Goal: Task Accomplishment & Management: Manage account settings

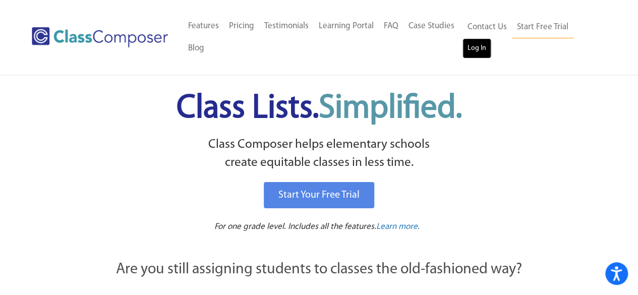
click at [475, 46] on link "Log In" at bounding box center [477, 48] width 29 height 20
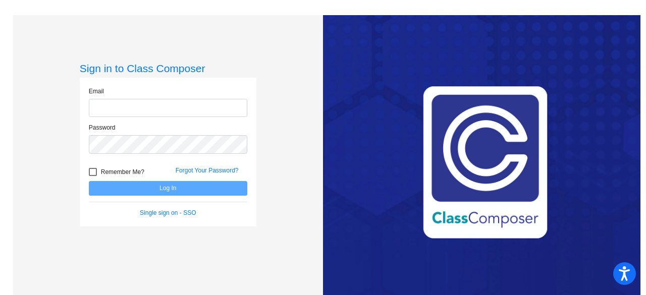
type input "larmeee@fowlervilleschools.org"
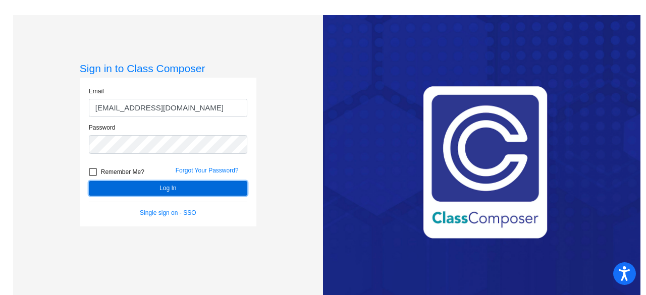
click at [148, 191] on button "Log In" at bounding box center [168, 188] width 158 height 15
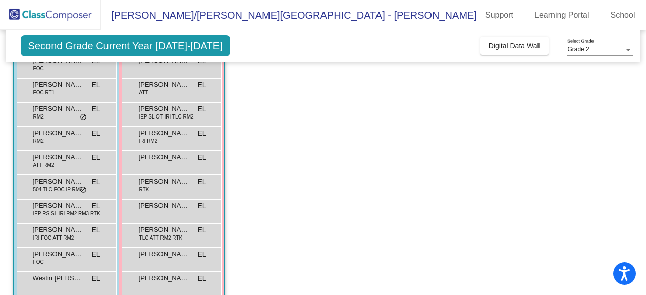
scroll to position [108, 0]
click at [157, 186] on div "Elliana DeLaTorre RTK EL lock do_not_disturb_alt" at bounding box center [171, 185] width 96 height 21
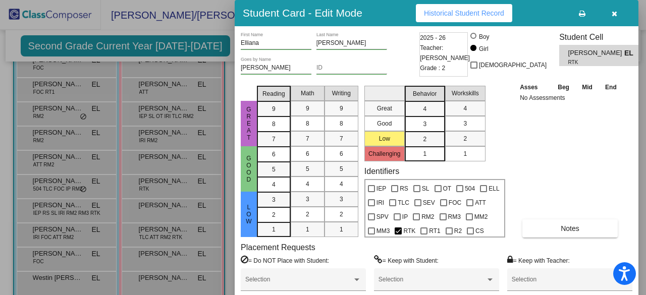
click at [611, 12] on button "button" at bounding box center [614, 13] width 32 height 18
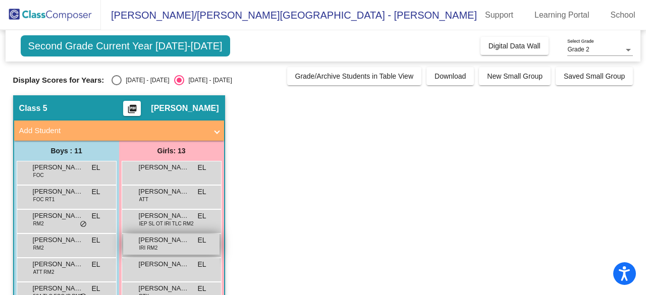
scroll to position [0, 0]
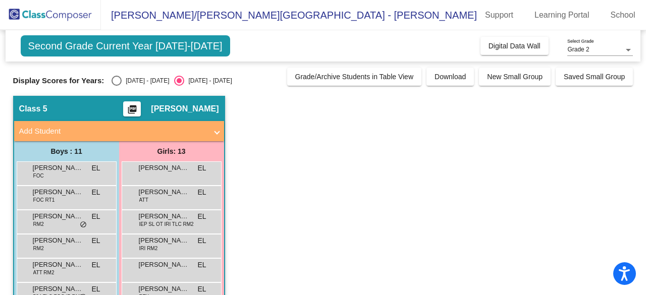
click at [122, 77] on div "2024 - 2025" at bounding box center [145, 80] width 47 height 9
click at [117, 86] on input "2024 - 2025" at bounding box center [116, 86] width 1 height 1
radio input "true"
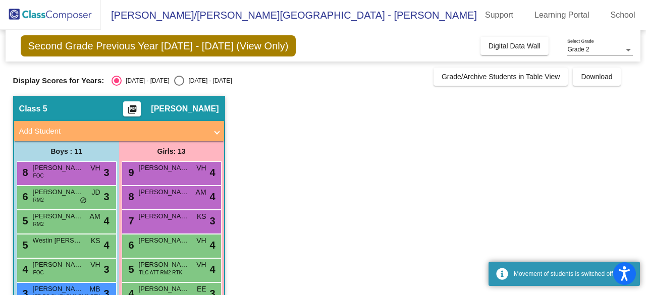
click at [174, 77] on div "Select an option" at bounding box center [179, 81] width 10 height 10
click at [179, 86] on input "2025 - 2026" at bounding box center [179, 86] width 1 height 1
radio input "true"
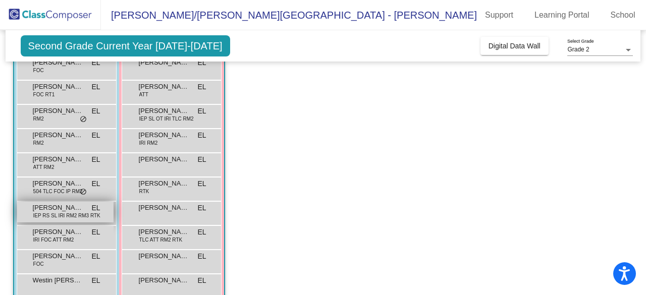
scroll to position [96, 0]
